Goal: Obtain resource: Download file/media

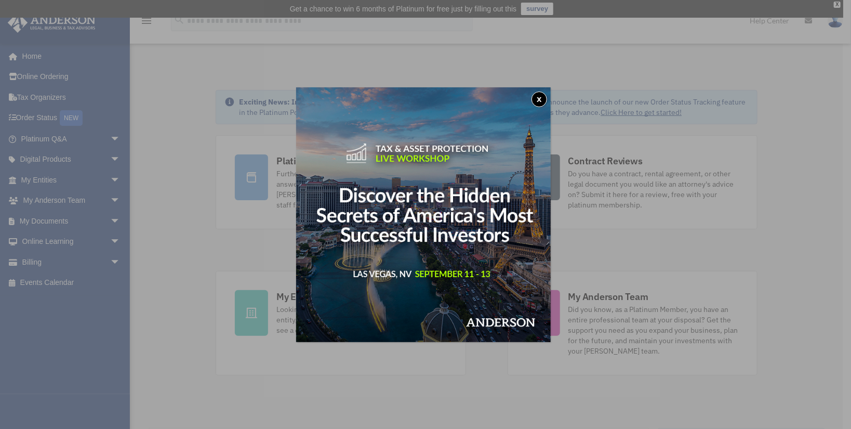
click at [543, 99] on button "x" at bounding box center [539, 99] width 16 height 16
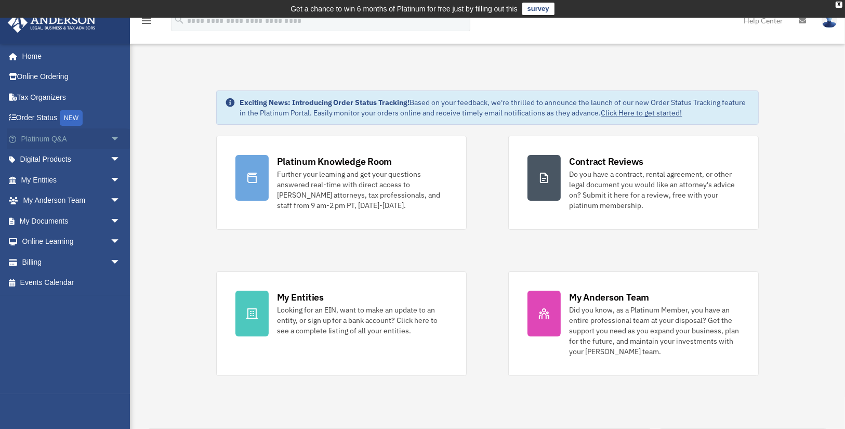
click at [110, 138] on span "arrow_drop_down" at bounding box center [120, 138] width 21 height 21
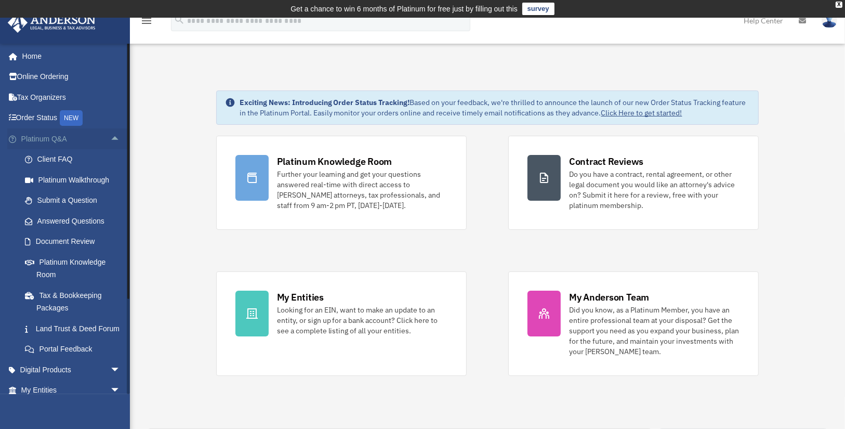
click at [110, 138] on span "arrow_drop_up" at bounding box center [120, 138] width 21 height 21
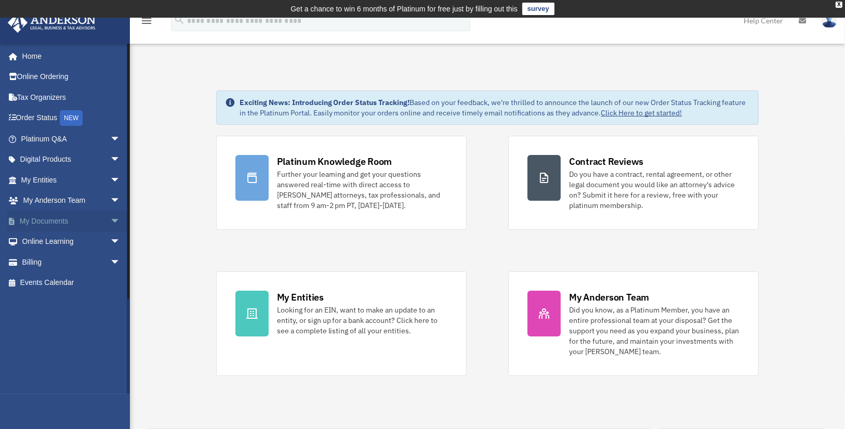
click at [110, 224] on span "arrow_drop_down" at bounding box center [120, 220] width 21 height 21
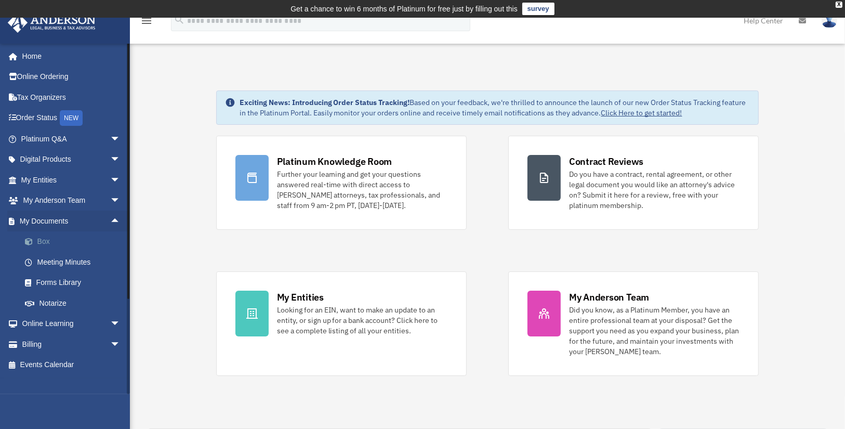
click at [42, 238] on link "Box" at bounding box center [76, 241] width 122 height 21
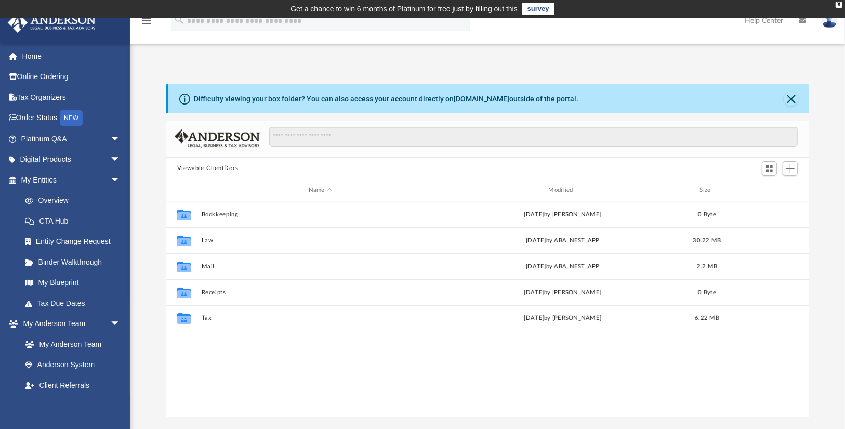
scroll to position [230, 637]
click at [787, 95] on button "Close" at bounding box center [790, 98] width 15 height 15
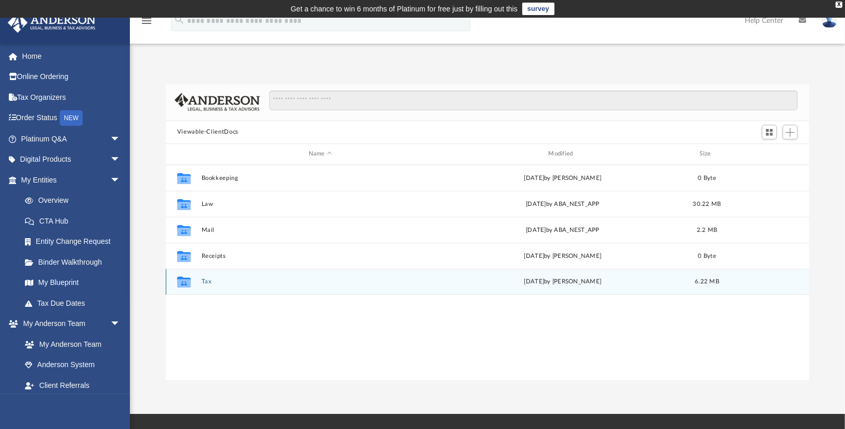
click at [202, 273] on div "Collaborated Folder Tax Tue Jul 8 2025 by Douglas Ivy 6.22 MB" at bounding box center [488, 282] width 644 height 26
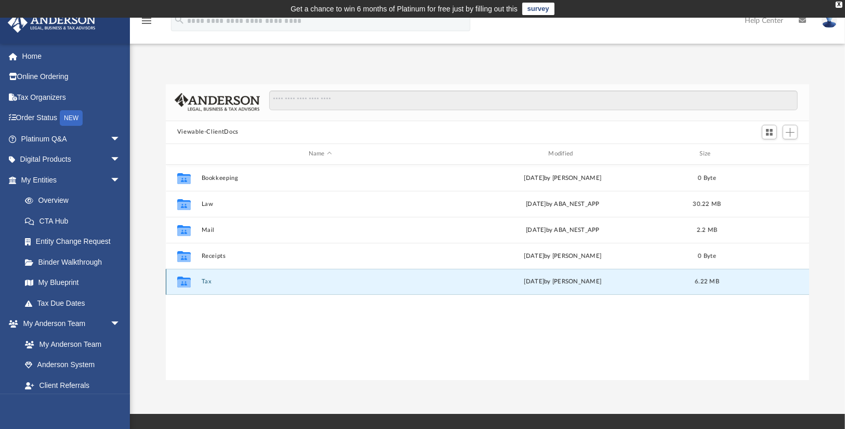
click at [207, 278] on button "Tax" at bounding box center [320, 281] width 238 height 7
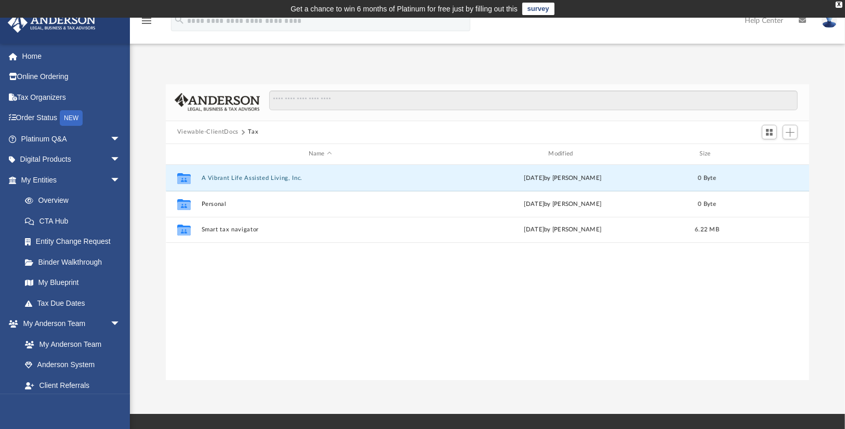
drag, startPoint x: 270, startPoint y: 178, endPoint x: 295, endPoint y: 290, distance: 115.3
click at [295, 290] on div "Collaborated Folder A Vibrant Life Assisted Living, Inc. Mon Apr 28 2025 by Eme…" at bounding box center [488, 273] width 644 height 216
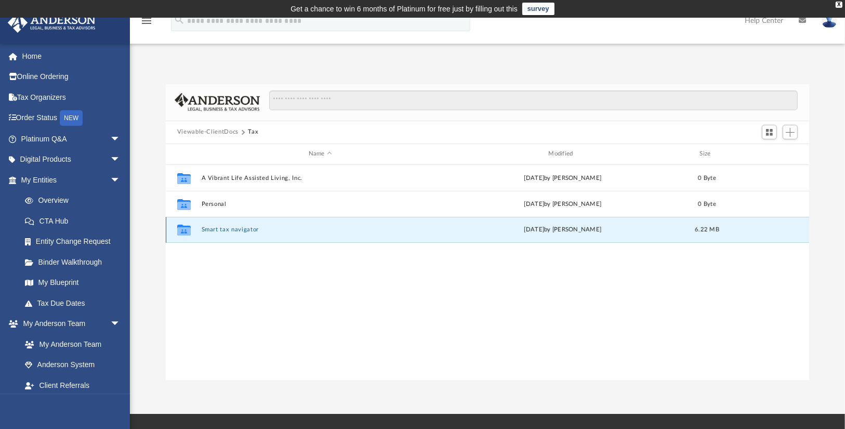
click at [240, 230] on button "Smart tax navigator" at bounding box center [320, 229] width 238 height 7
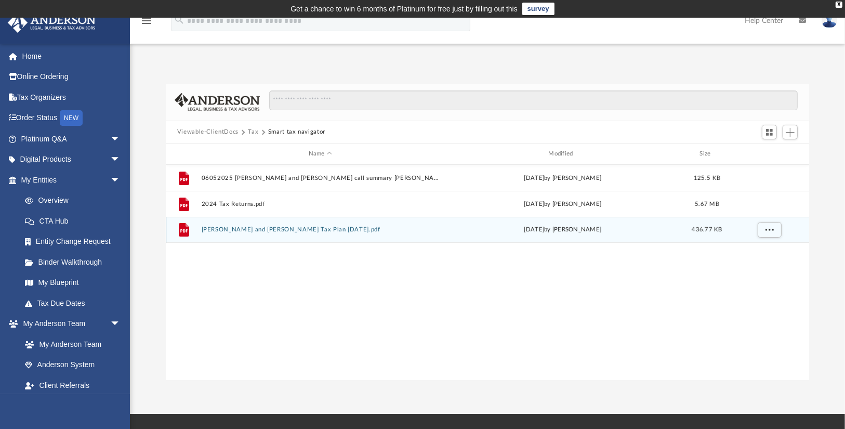
click at [284, 228] on button "Everett and Dana Hood Tax Plan 2025-07-08.pdf" at bounding box center [320, 229] width 238 height 7
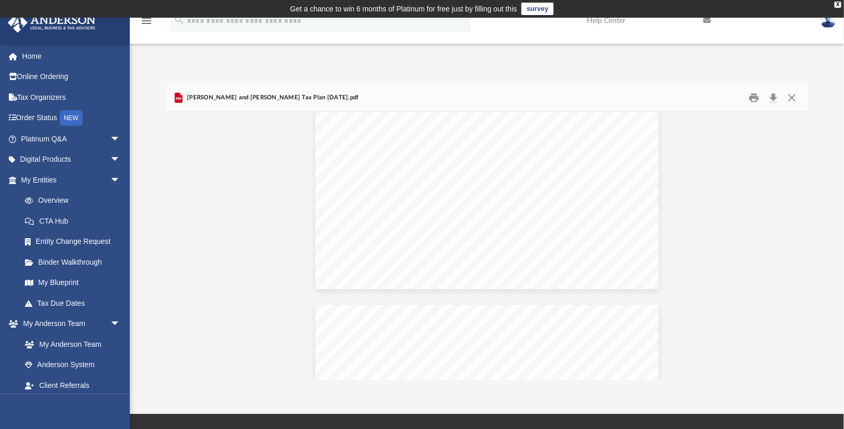
scroll to position [7, 7]
